Goal: Find specific page/section

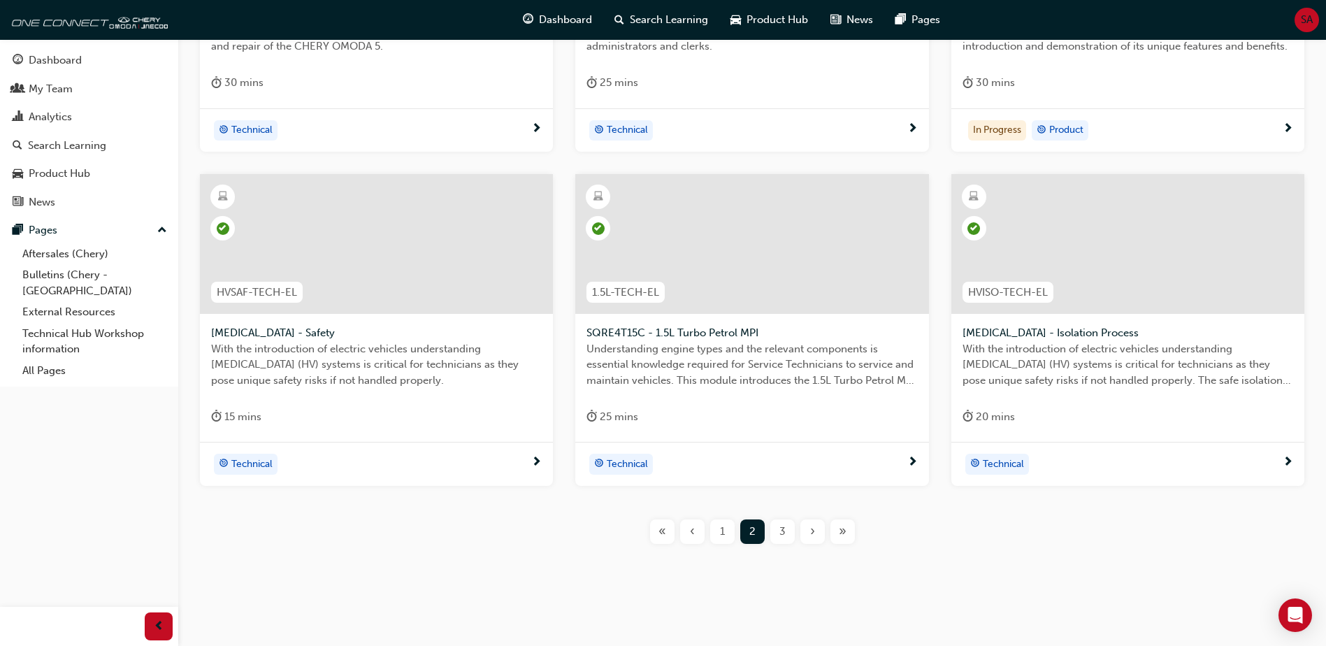
scroll to position [489, 0]
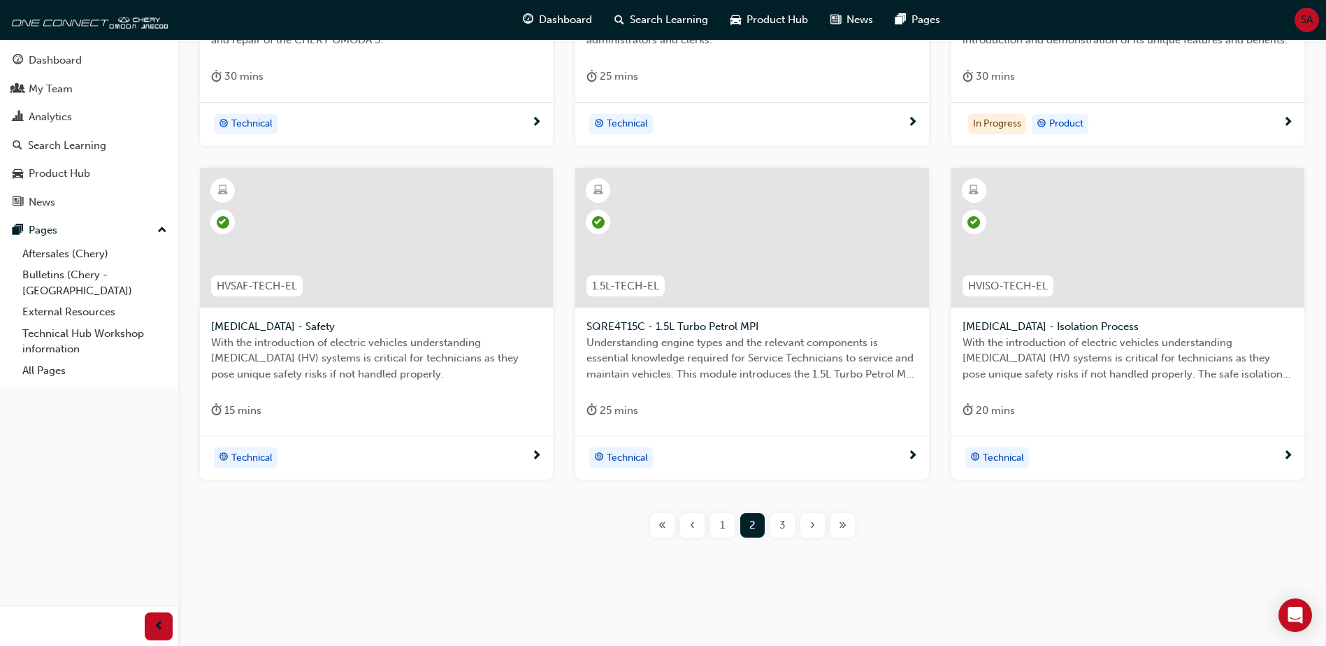
click at [722, 517] on div "1" at bounding box center [722, 525] width 24 height 24
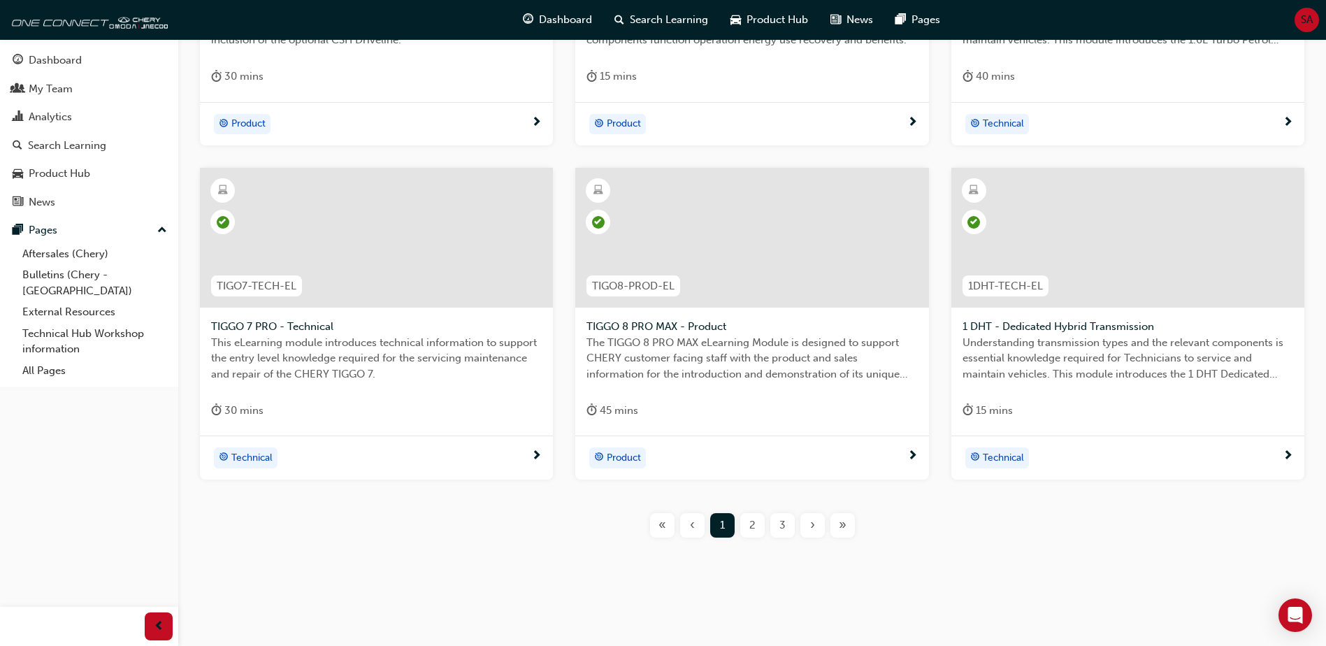
click at [761, 527] on div "2" at bounding box center [752, 525] width 24 height 24
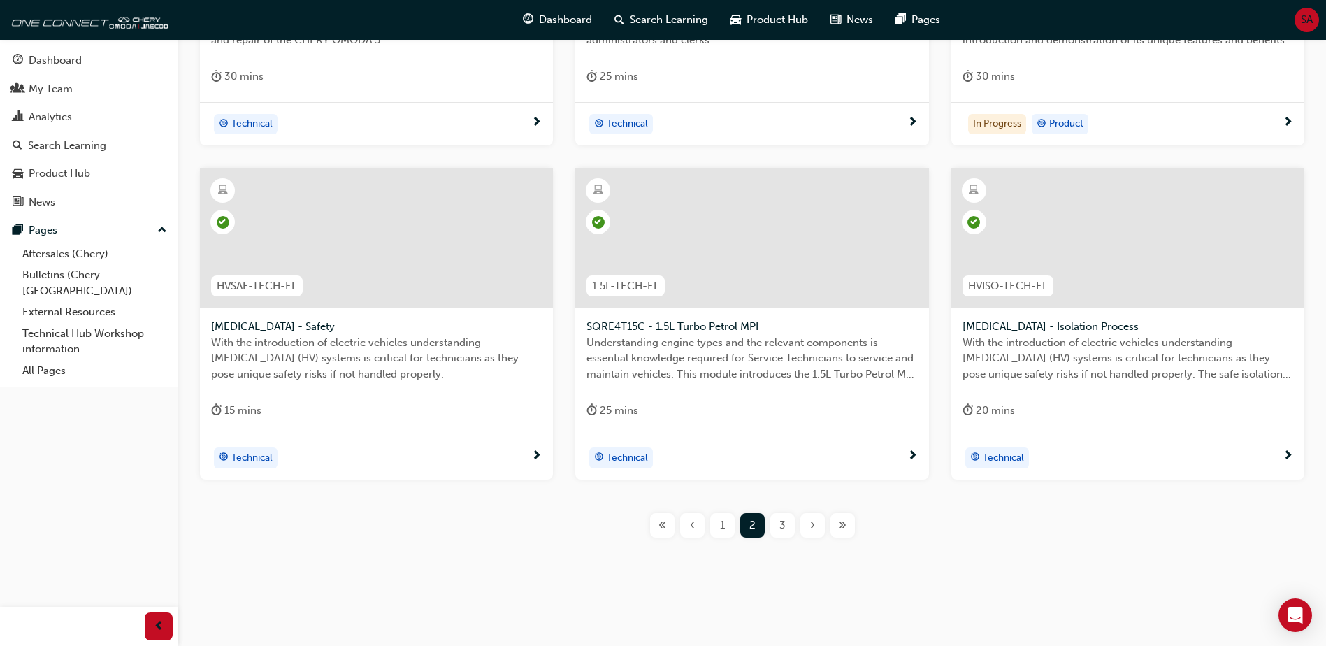
click at [779, 533] on span "3" at bounding box center [782, 525] width 6 height 16
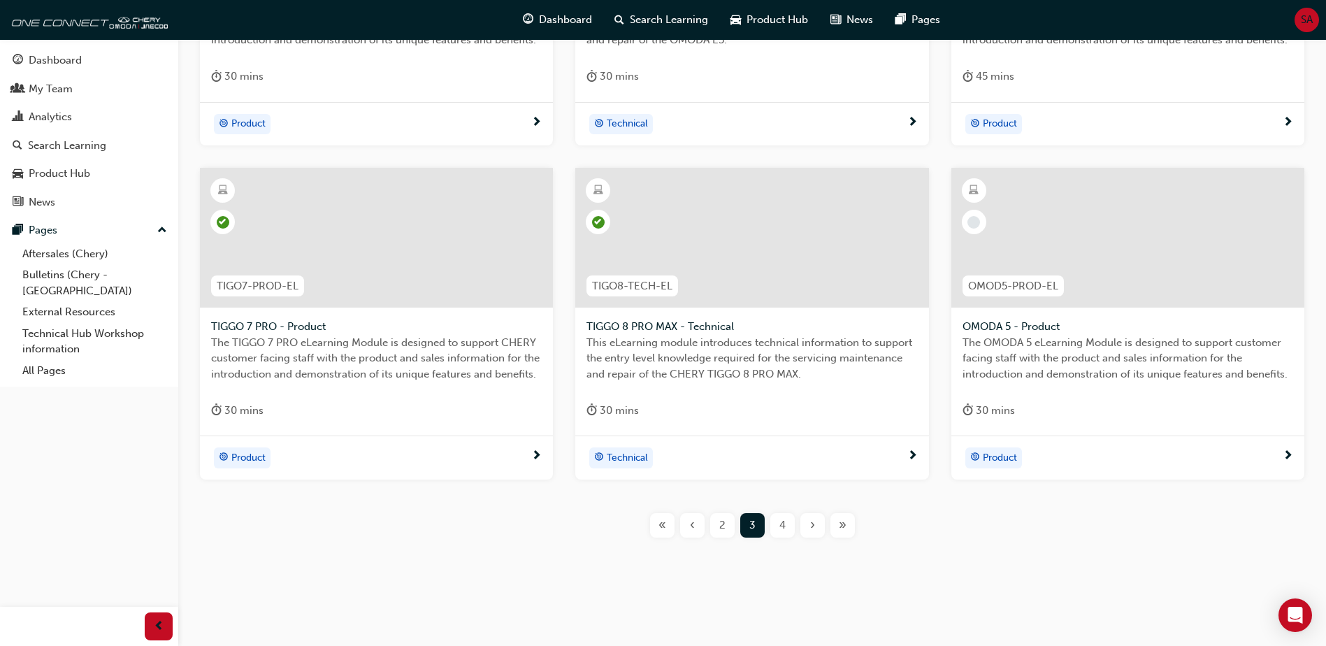
click at [794, 531] on div "4" at bounding box center [782, 525] width 24 height 24
